Goal: Information Seeking & Learning: Find specific fact

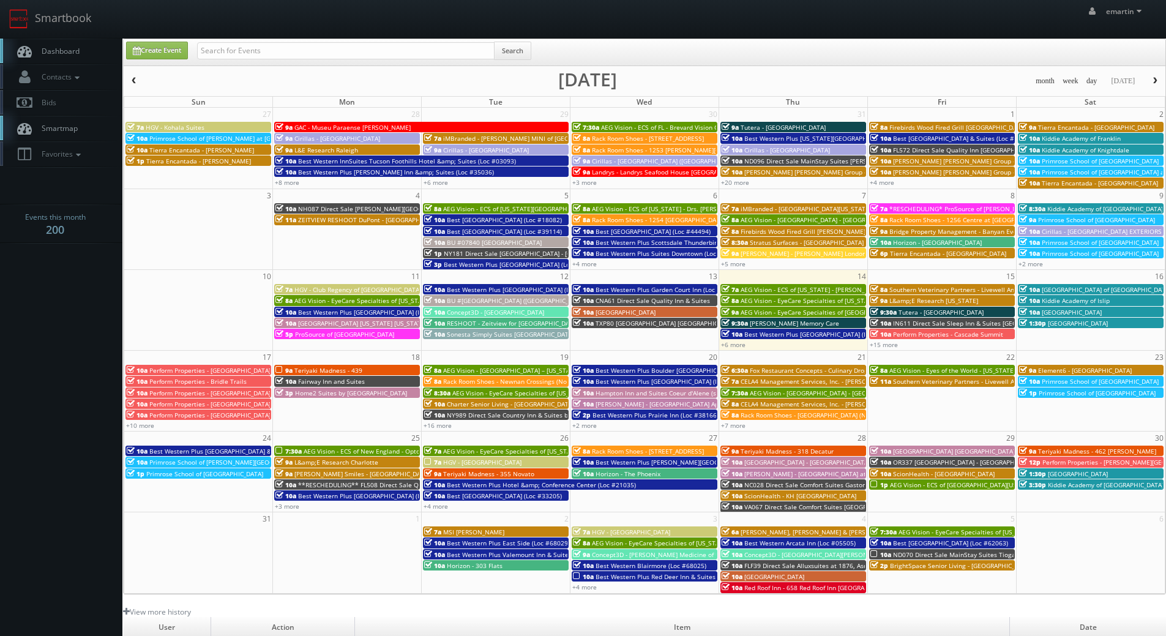
click at [453, 337] on span "Sonesta Simply Suites [GEOGRAPHIC_DATA]" at bounding box center [510, 334] width 127 height 9
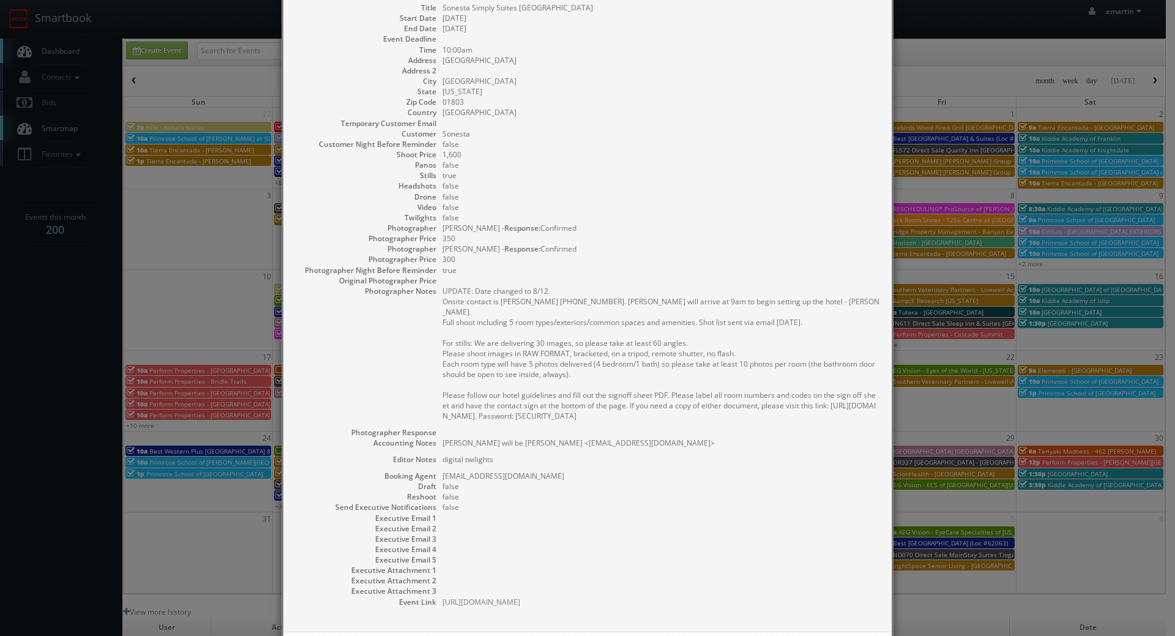
scroll to position [109, 0]
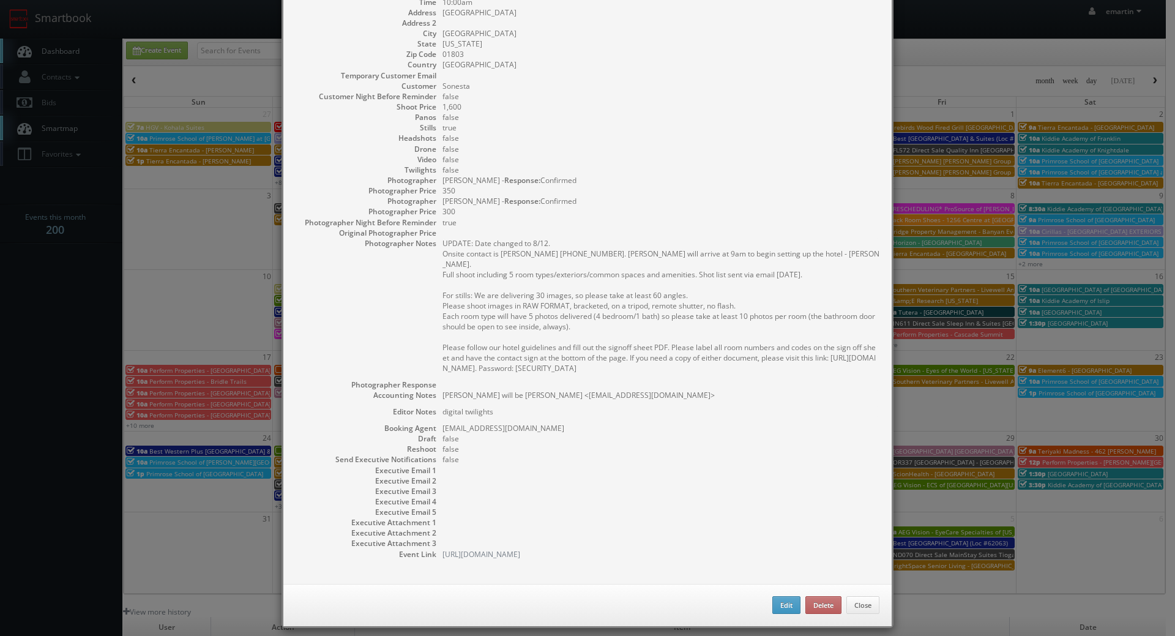
click at [963, 328] on div "× View Event Title Sonesta Simply Suites Boston Burlington Start Date 08/12/202…" at bounding box center [587, 318] width 1175 height 636
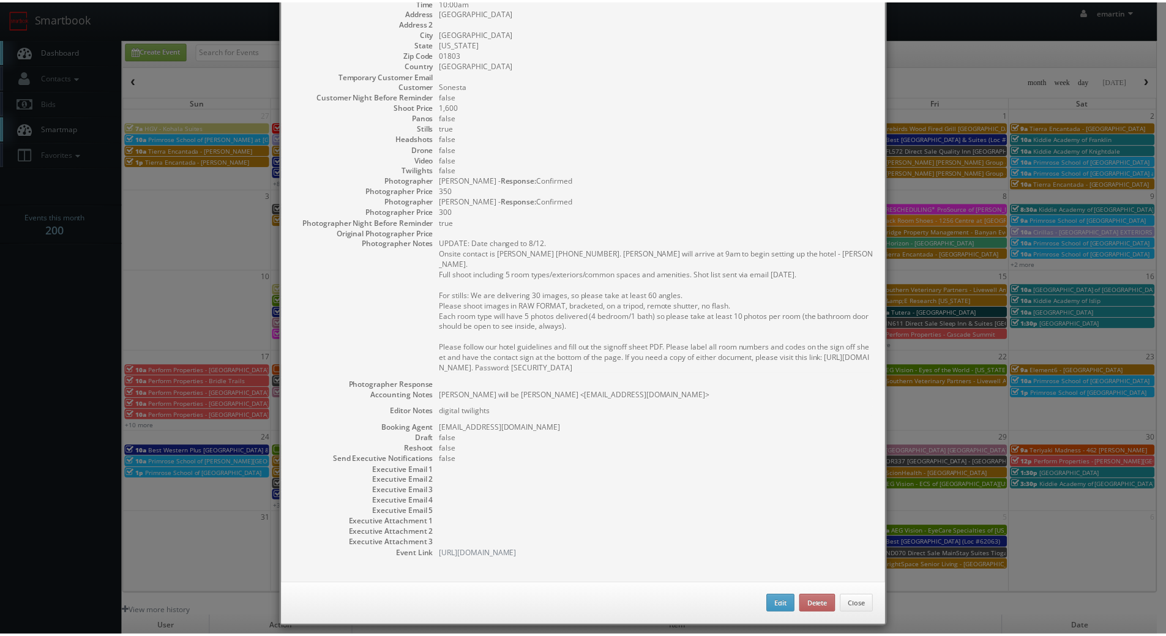
scroll to position [0, 0]
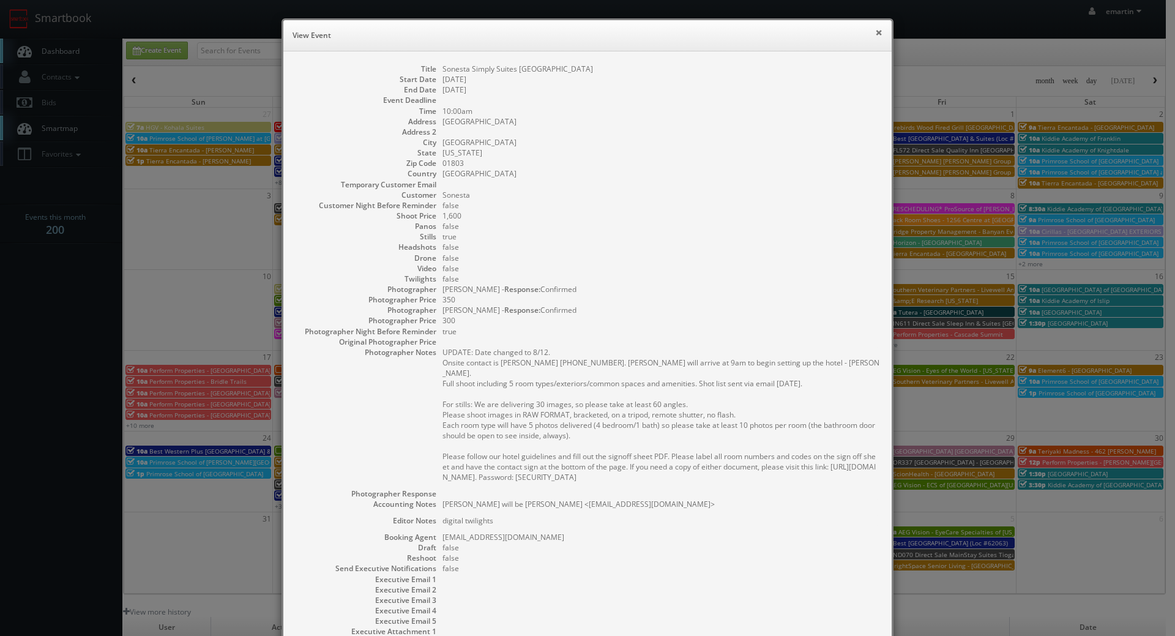
click at [875, 33] on button "×" at bounding box center [878, 32] width 7 height 9
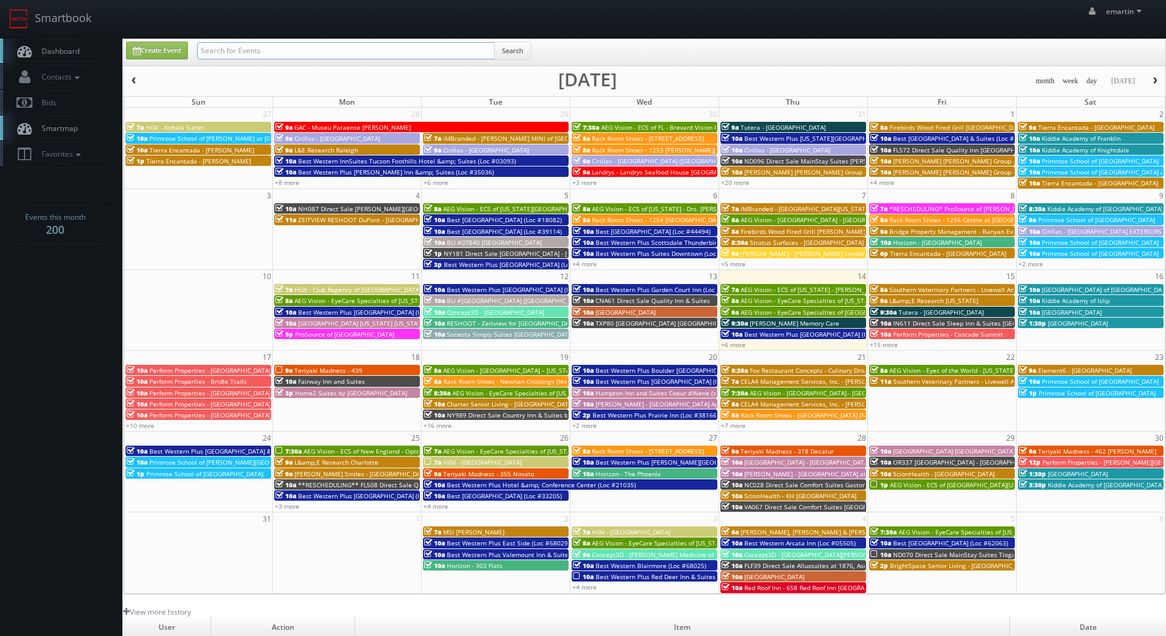
click at [347, 46] on input "text" at bounding box center [346, 50] width 298 height 17
type input "rick dumont"
click at [518, 42] on button "Search" at bounding box center [512, 51] width 37 height 18
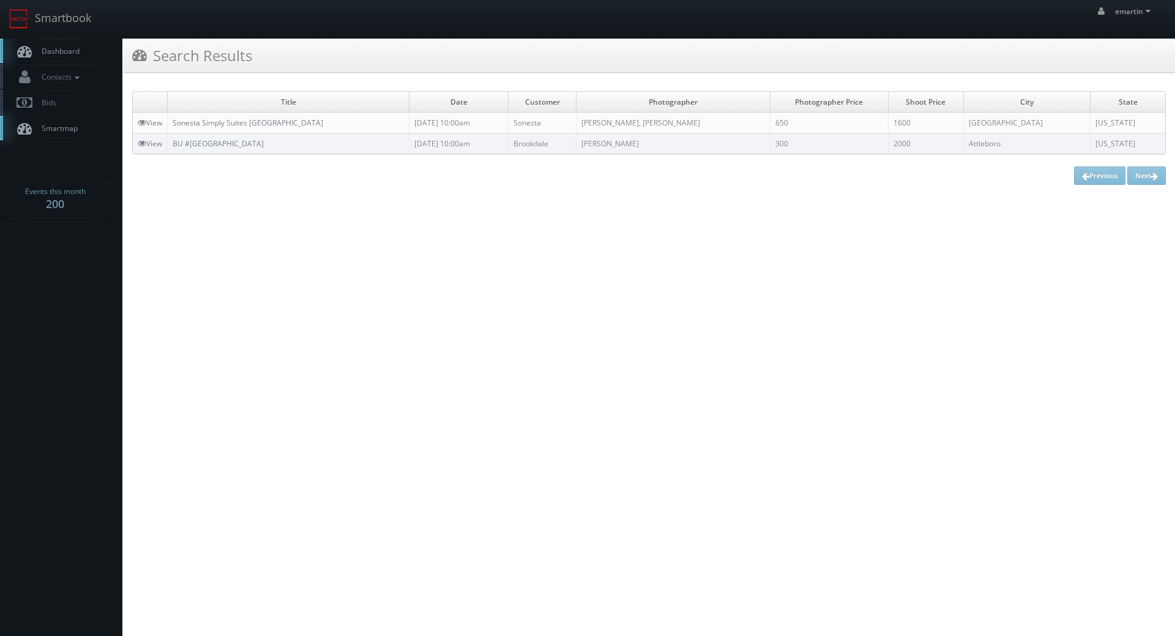
click at [51, 47] on span "Dashboard" at bounding box center [58, 51] width 44 height 10
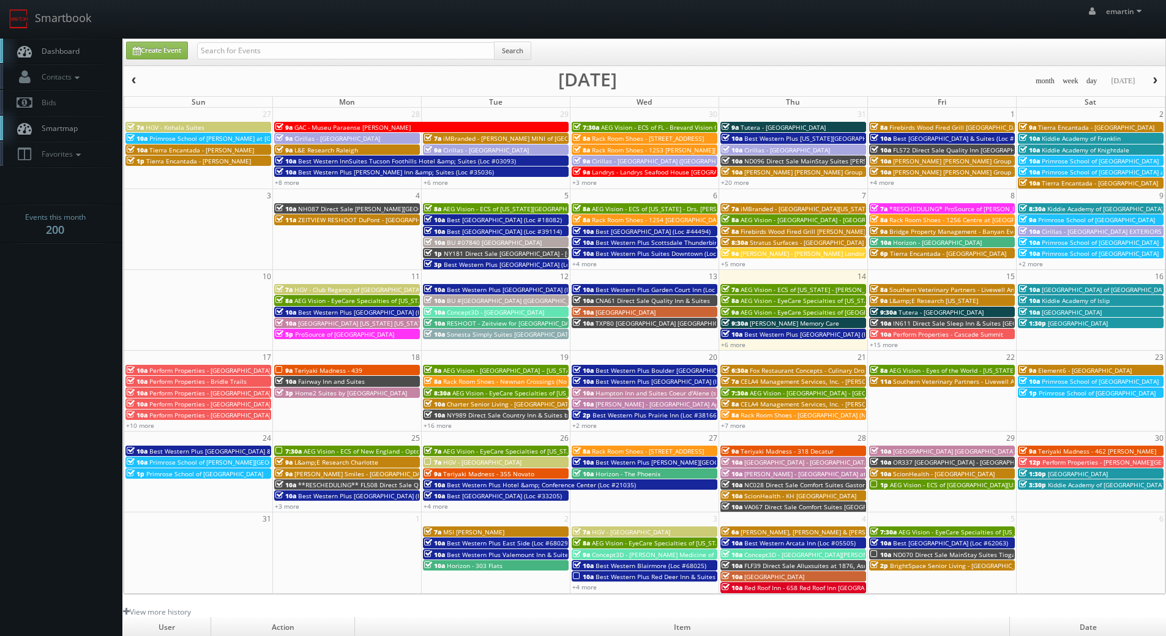
click at [133, 320] on td at bounding box center [198, 316] width 149 height 67
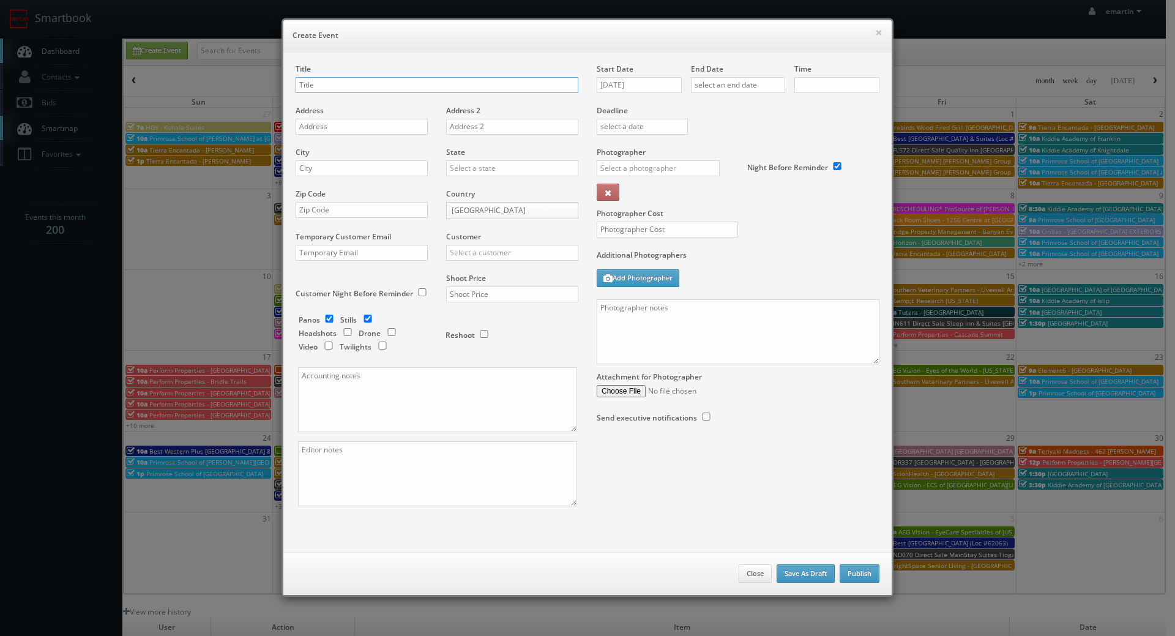
checkbox input "true"
type input "10:00am"
checkbox input "true"
click at [875, 30] on button "×" at bounding box center [878, 32] width 7 height 9
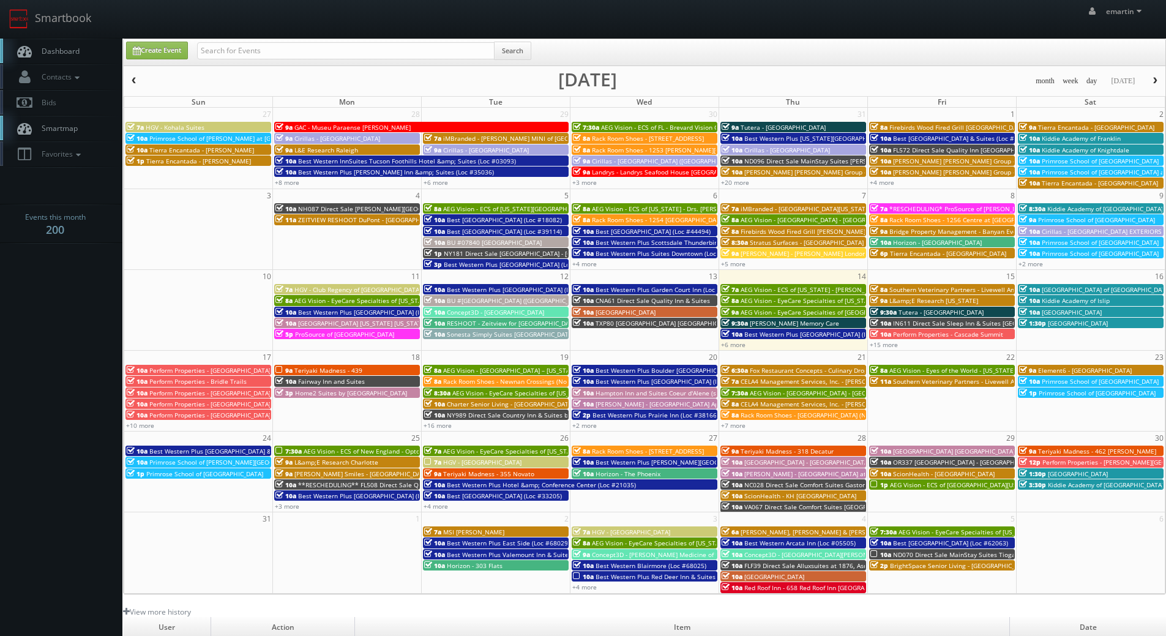
click at [73, 54] on span "Dashboard" at bounding box center [58, 51] width 44 height 10
drag, startPoint x: 73, startPoint y: 45, endPoint x: 89, endPoint y: 51, distance: 17.1
click at [73, 45] on link "Dashboard" at bounding box center [61, 51] width 122 height 25
click at [460, 333] on span "Sonesta Simply Suites Boston Burlington" at bounding box center [510, 334] width 127 height 9
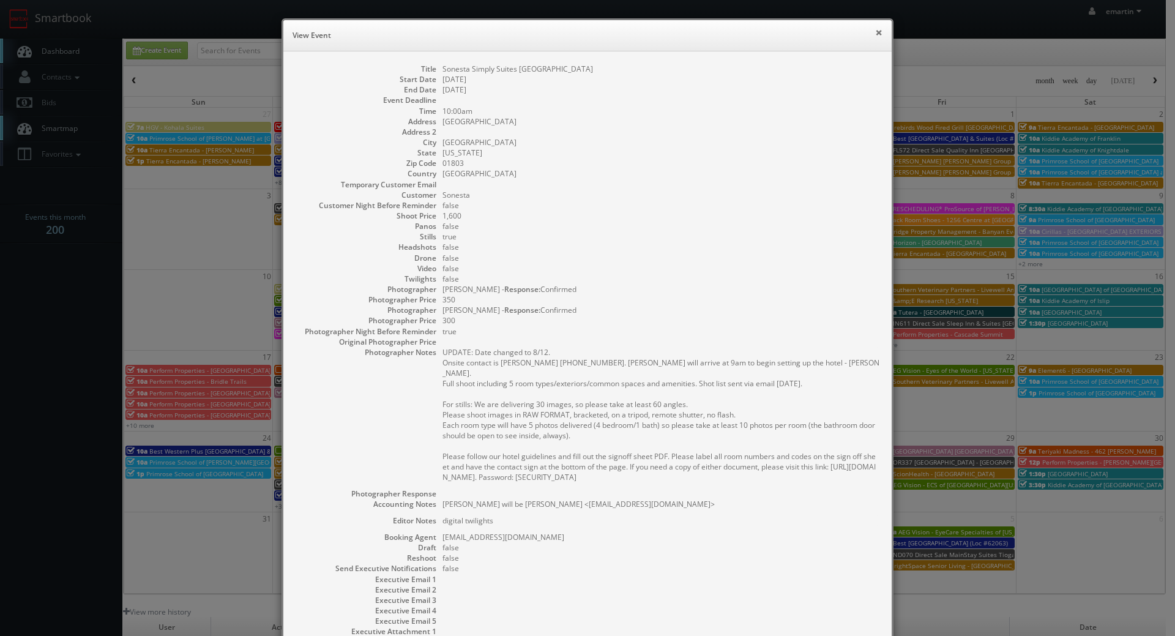
drag, startPoint x: 874, startPoint y: 28, endPoint x: 867, endPoint y: 29, distance: 6.8
click at [875, 29] on button "×" at bounding box center [878, 32] width 7 height 9
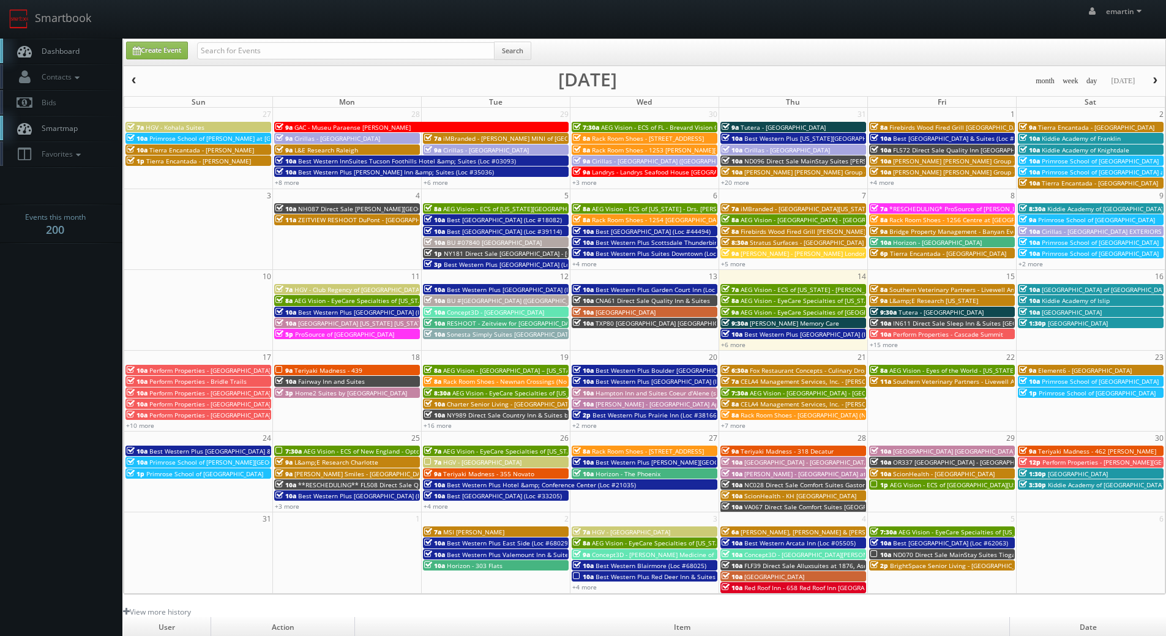
click at [52, 42] on link "Dashboard" at bounding box center [61, 51] width 122 height 25
click at [257, 52] on input "text" at bounding box center [346, 50] width 298 height 17
type input "curt lloyd"
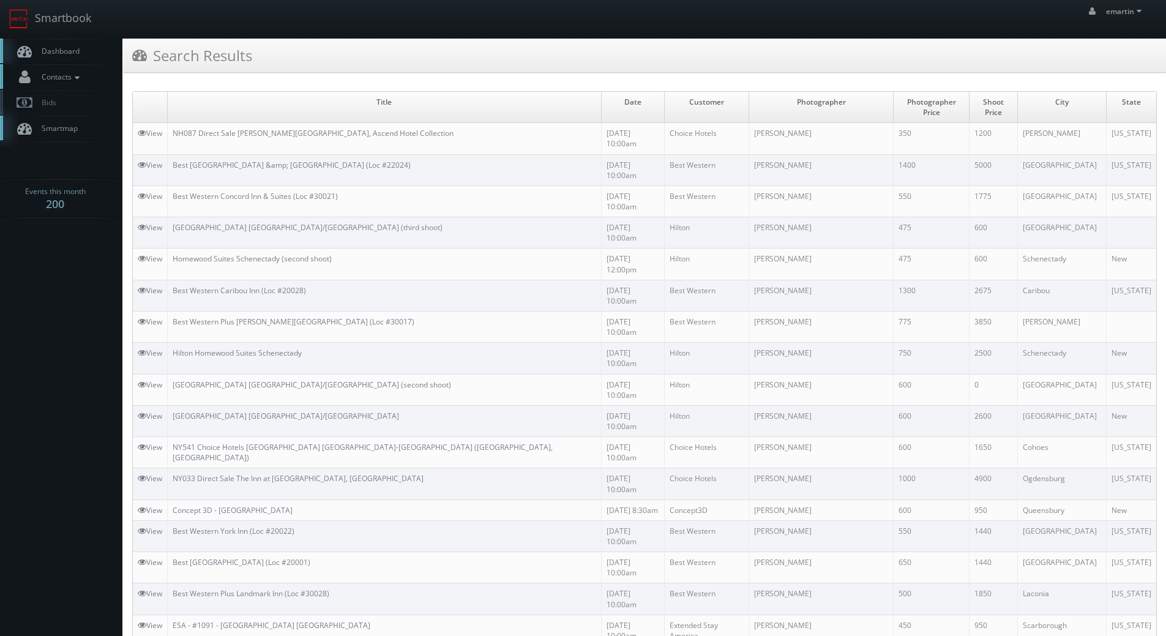
drag, startPoint x: 69, startPoint y: 49, endPoint x: 51, endPoint y: 65, distance: 23.8
click at [69, 49] on span "Dashboard" at bounding box center [58, 51] width 44 height 10
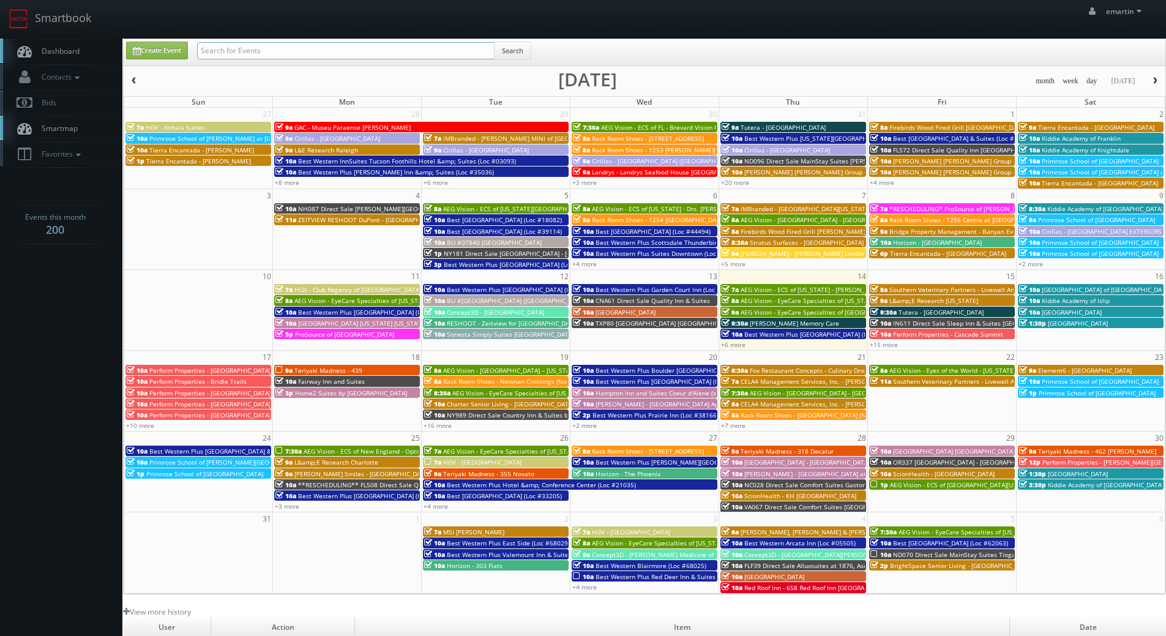
click at [287, 56] on input "text" at bounding box center [346, 50] width 298 height 17
type input "b"
type input "bear"
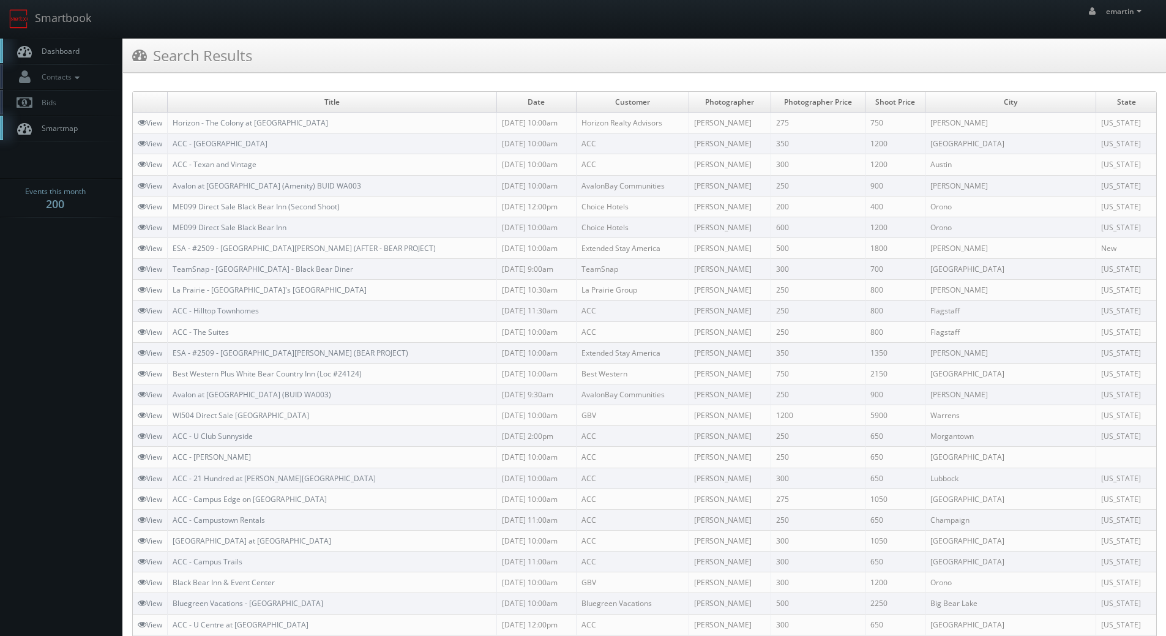
click at [61, 46] on span "Dashboard" at bounding box center [58, 51] width 44 height 10
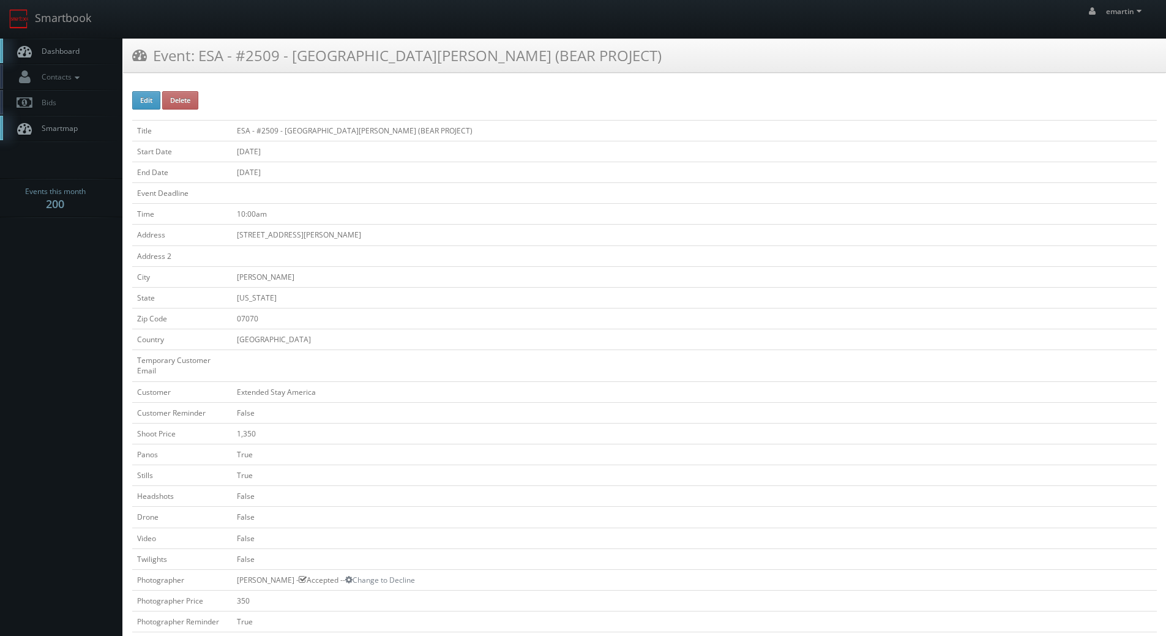
click at [441, 180] on td "[DATE]" at bounding box center [694, 172] width 925 height 21
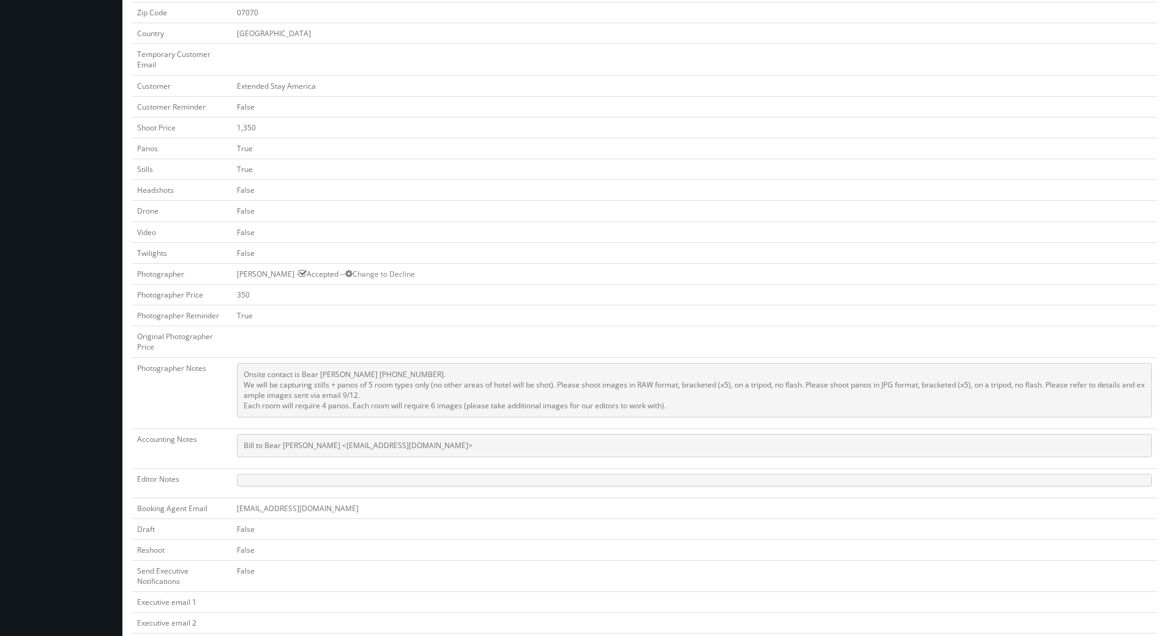
click at [305, 446] on pre "Bill to Bear Owings <bowings@extendedstay.com>" at bounding box center [694, 445] width 915 height 23
drag, startPoint x: 305, startPoint y: 446, endPoint x: 269, endPoint y: 444, distance: 36.2
click at [269, 444] on pre "Bill to Bear Owings <bowings@extendedstay.com>" at bounding box center [694, 445] width 915 height 23
copy pre "Bear Owings"
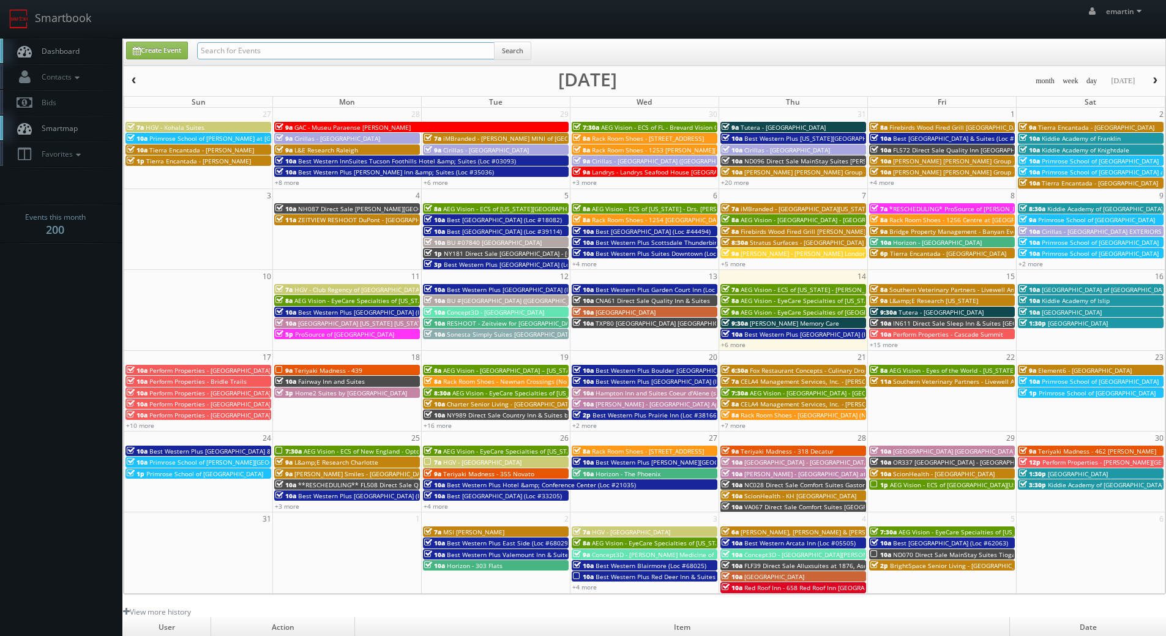
click at [258, 46] on input "text" at bounding box center [346, 50] width 298 height 17
type input "esa"
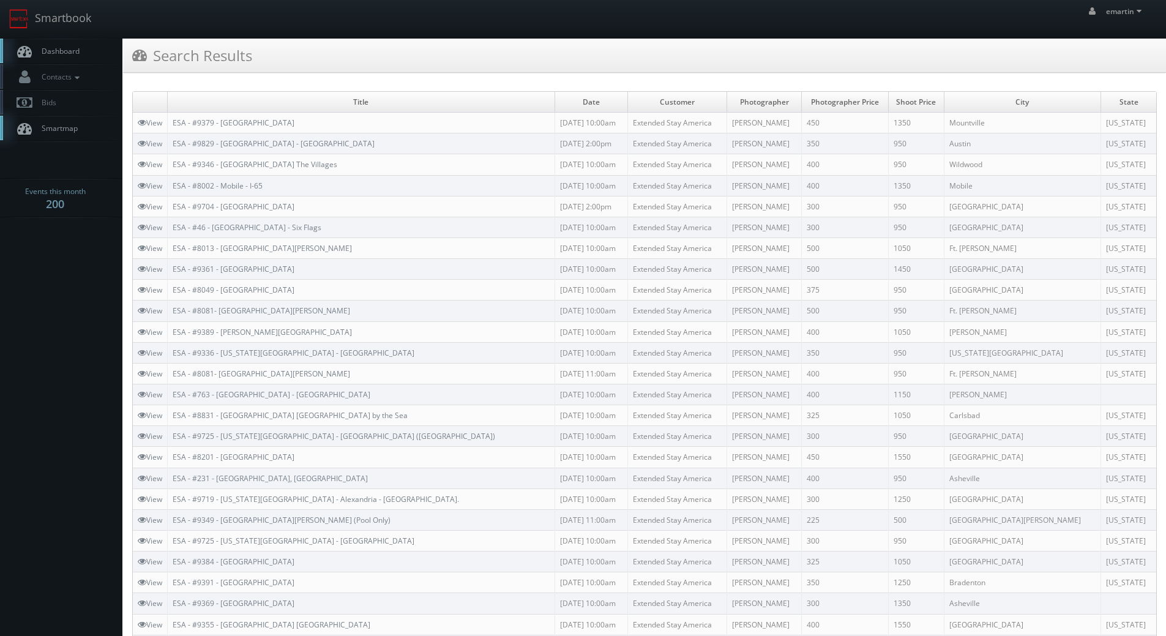
click at [388, 41] on div "Search Results" at bounding box center [644, 56] width 1043 height 34
click at [58, 50] on span "Dashboard" at bounding box center [58, 51] width 44 height 10
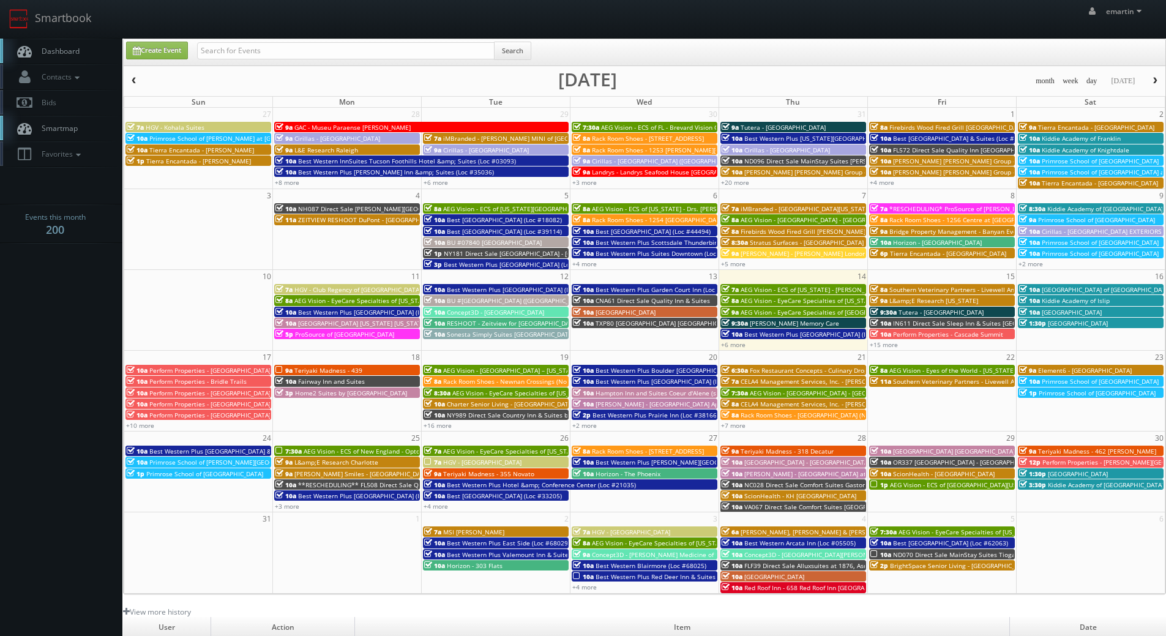
click at [47, 373] on body "Smartbook Toggle Side Navigation Toggle Top Navigation emartin emartin Profile …" at bounding box center [583, 423] width 1166 height 847
click at [266, 43] on input "text" at bounding box center [346, 50] width 298 height 17
type input "cna59"
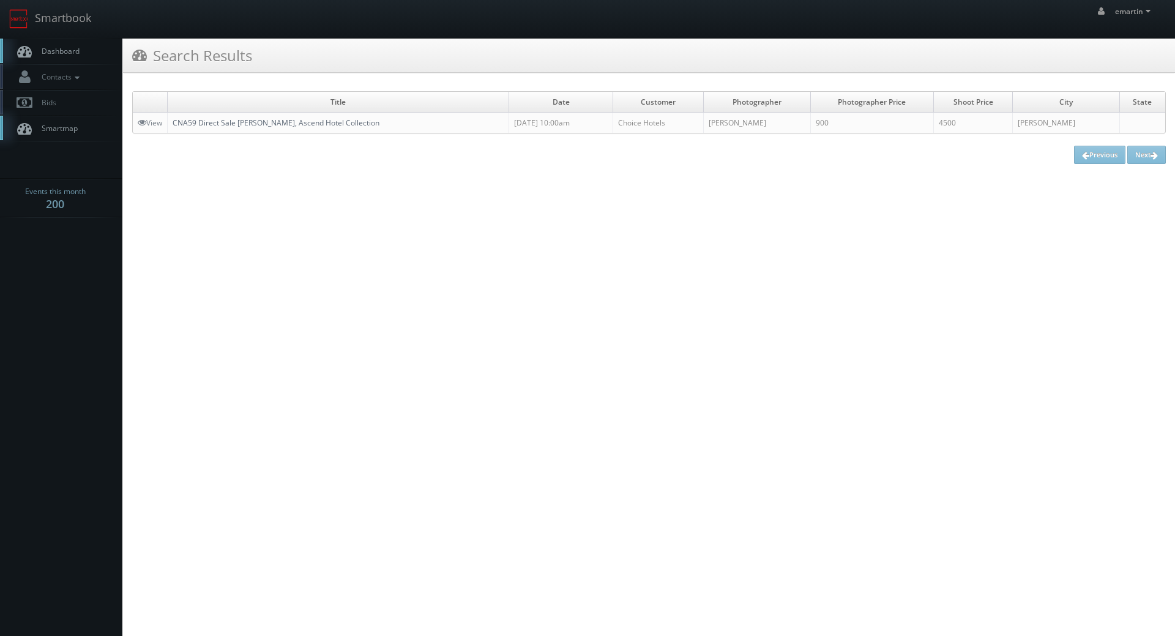
click at [299, 122] on link "CNA59 Direct Sale Velora Hinton, Ascend Hotel Collection" at bounding box center [276, 123] width 207 height 10
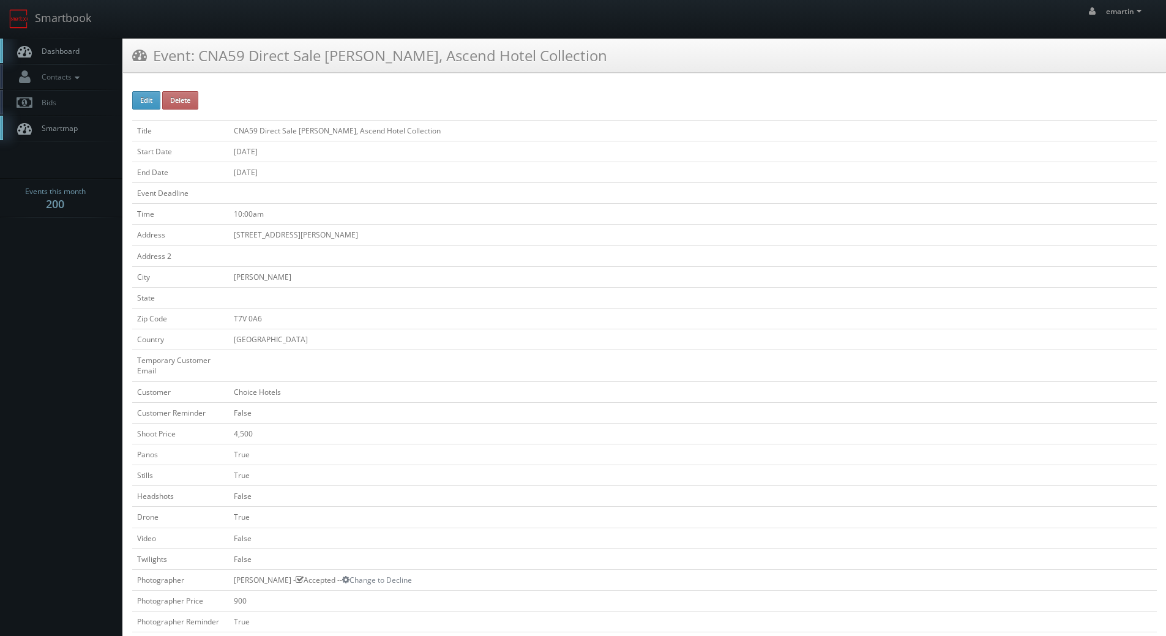
drag, startPoint x: 601, startPoint y: 385, endPoint x: 591, endPoint y: 406, distance: 23.3
click at [601, 385] on td "Choice Hotels" at bounding box center [693, 391] width 928 height 21
click at [74, 45] on link "Dashboard" at bounding box center [61, 51] width 122 height 25
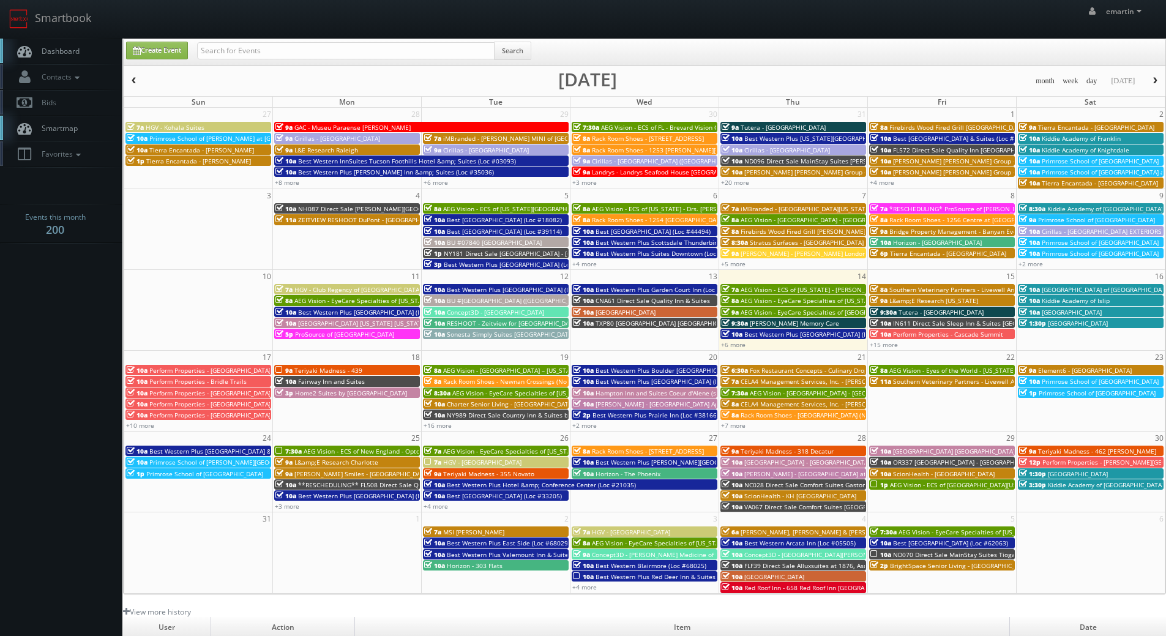
click at [101, 46] on link "Dashboard" at bounding box center [61, 51] width 122 height 25
click at [262, 55] on input "text" at bounding box center [346, 50] width 298 height 17
type input "wildwood"
